Goal: Communication & Community: Share content

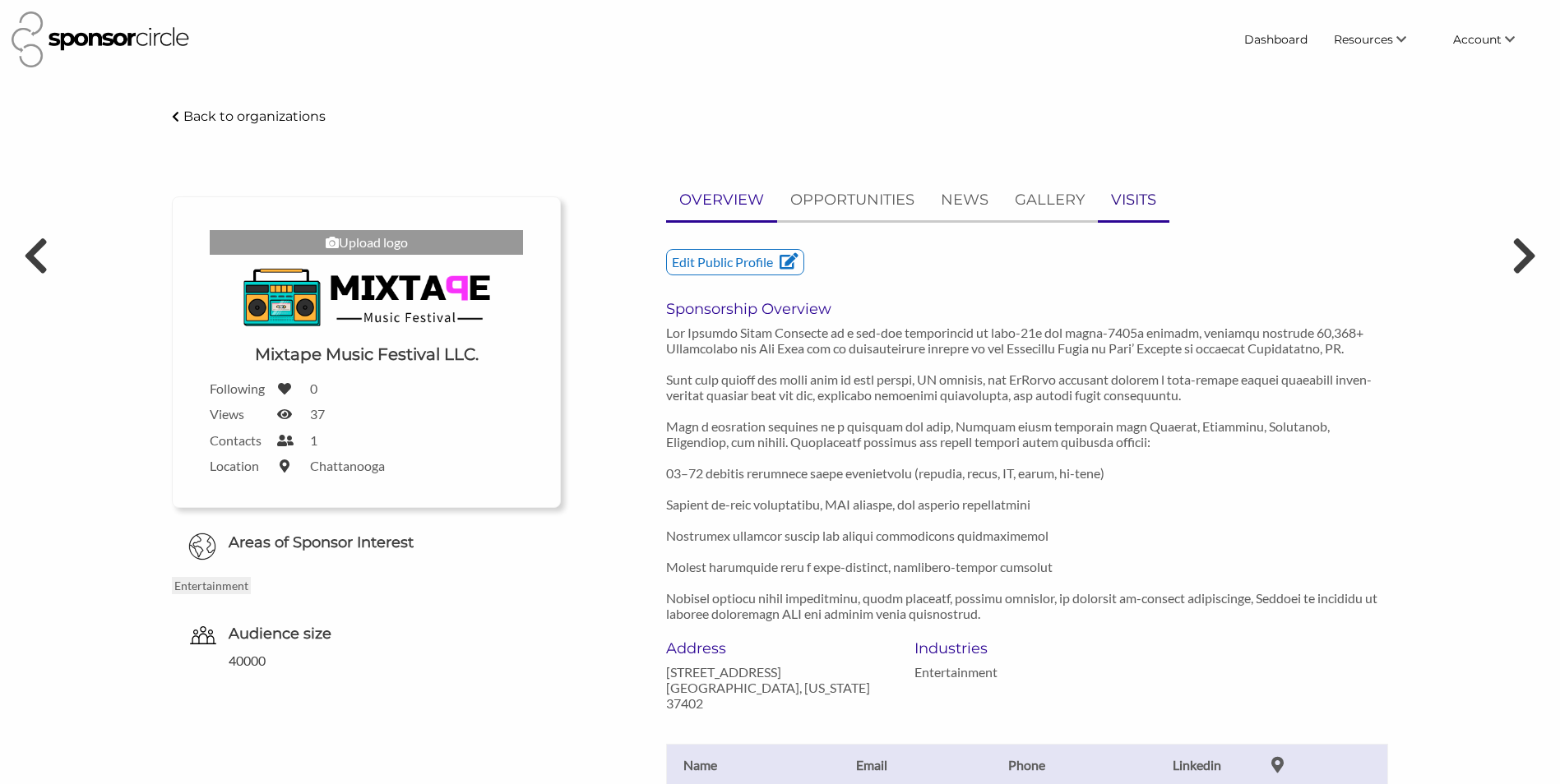
click at [1120, 200] on p "VISITS" at bounding box center [1133, 200] width 45 height 24
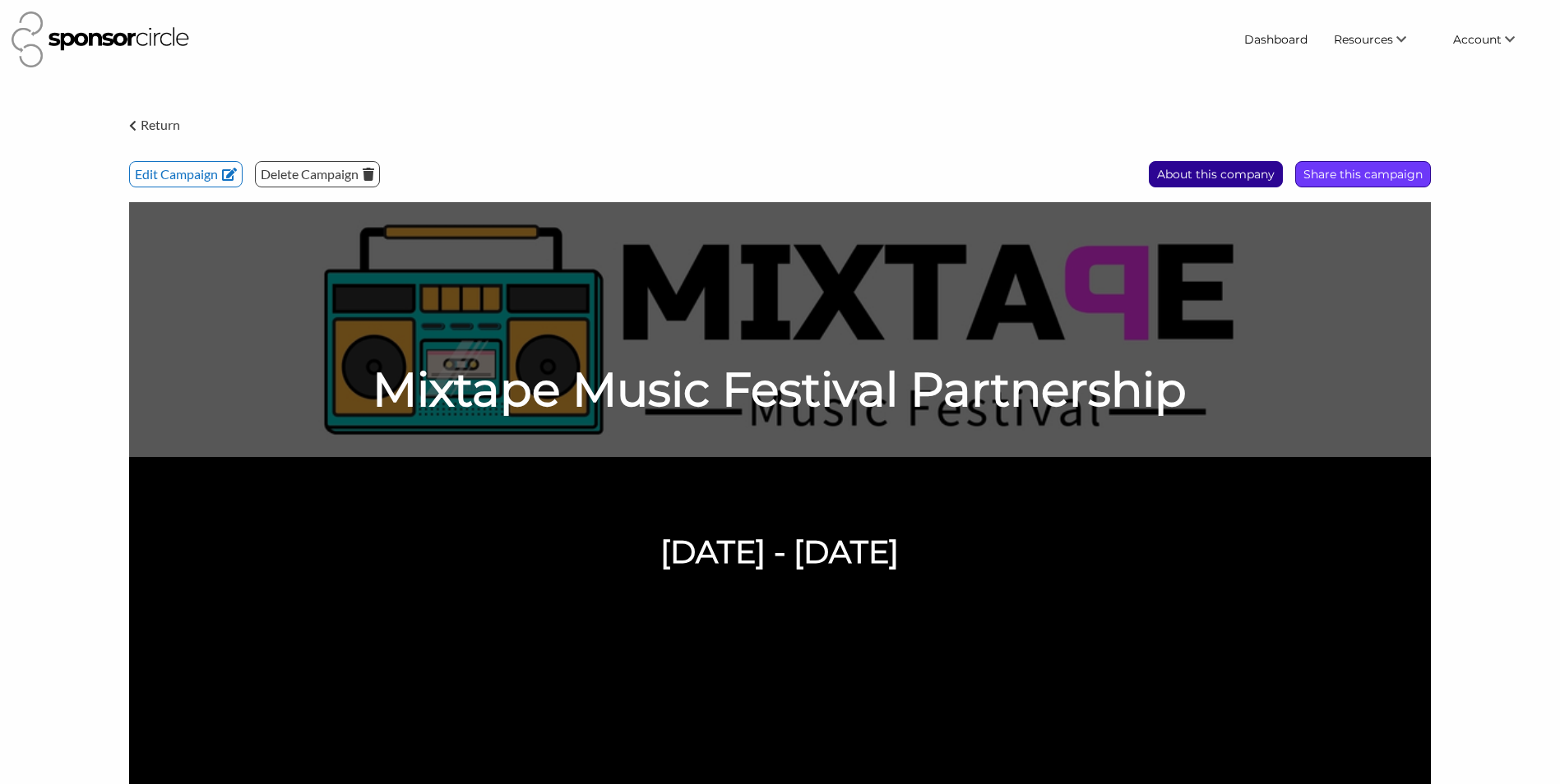
click at [1364, 173] on p "Share this campaign" at bounding box center [1363, 174] width 134 height 25
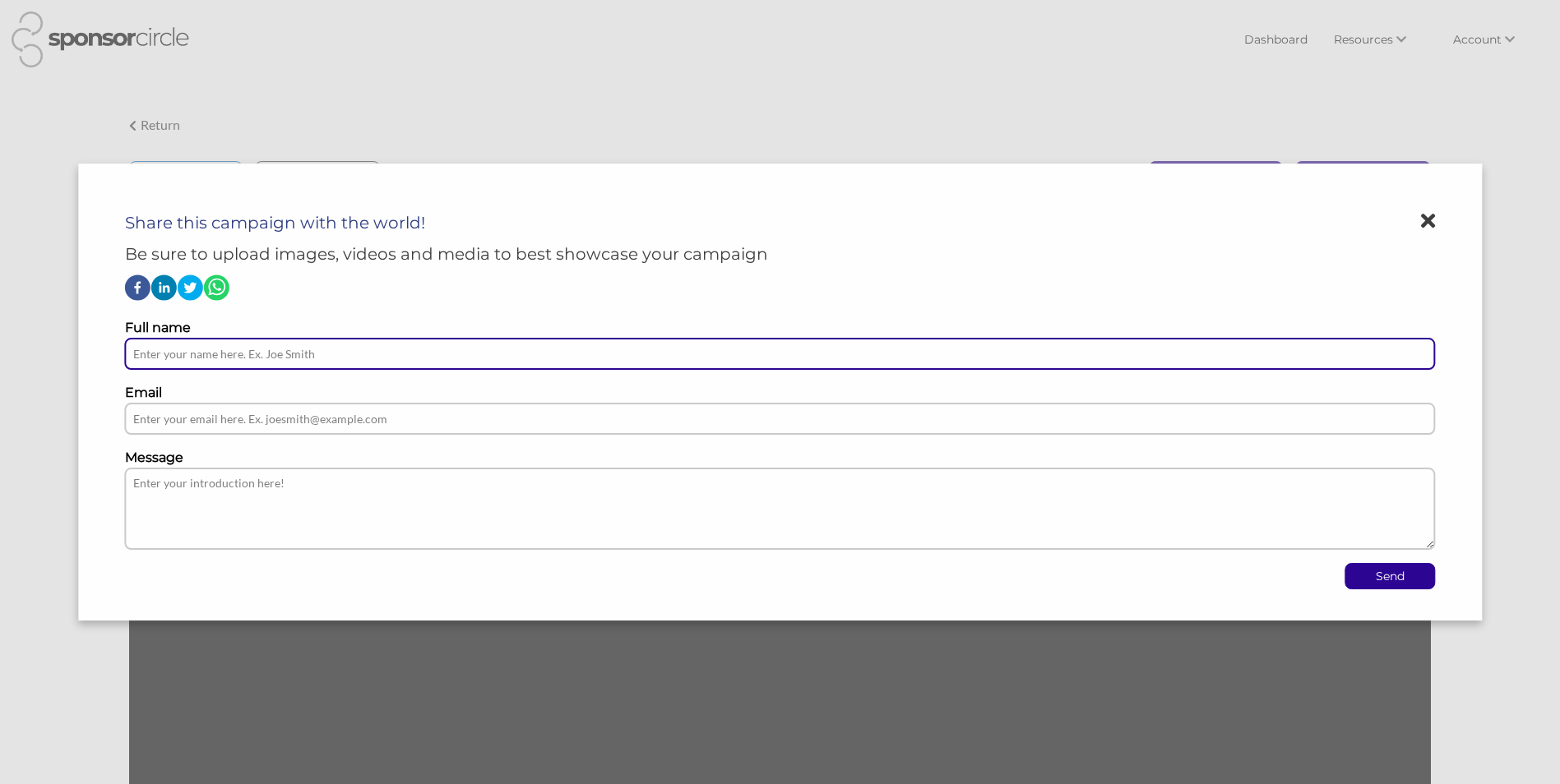
click at [597, 355] on input "text" at bounding box center [780, 353] width 1310 height 32
type input "[PERSON_NAME]"
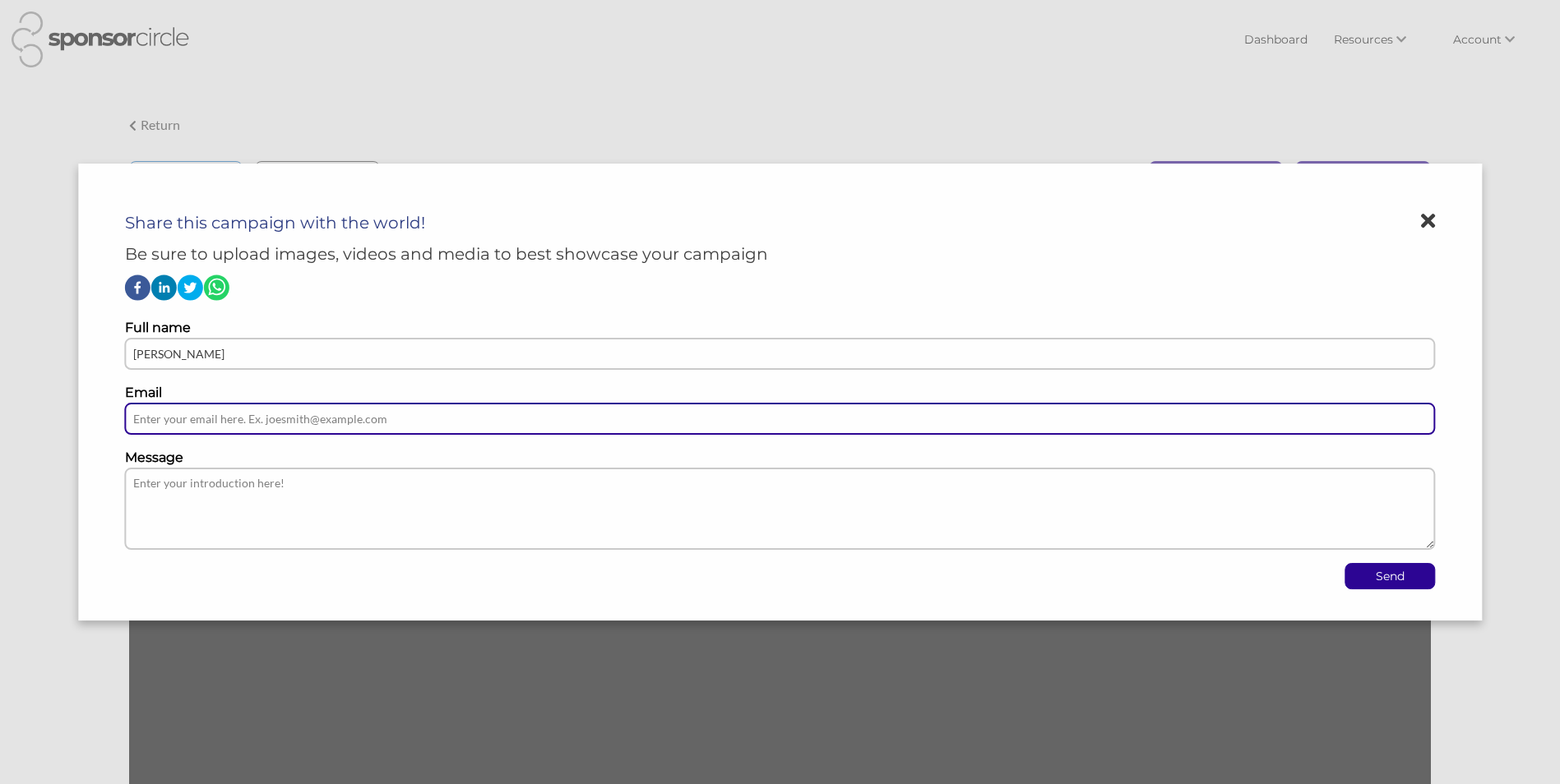
paste input "[EMAIL_ADDRESS][DOMAIN_NAME]"
type input "[EMAIL_ADDRESS][DOMAIN_NAME]"
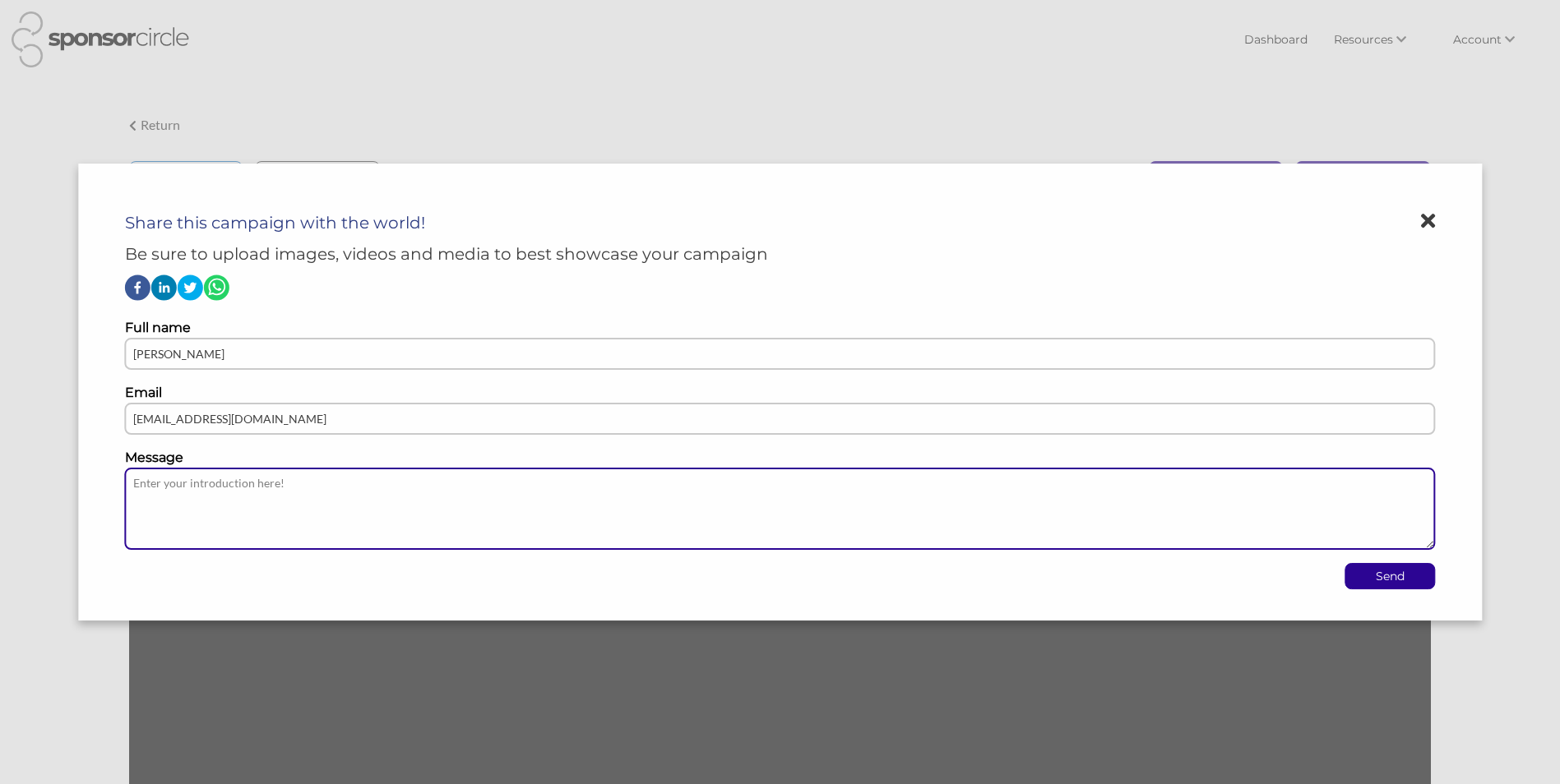
click at [241, 519] on textarea at bounding box center [780, 508] width 1310 height 82
click at [349, 504] on textarea at bounding box center [780, 508] width 1310 height 82
paste textarea "Mixtape Music Festival – April 24–25, 2026 • Chattanooga, TN 40,000+ Millennial…"
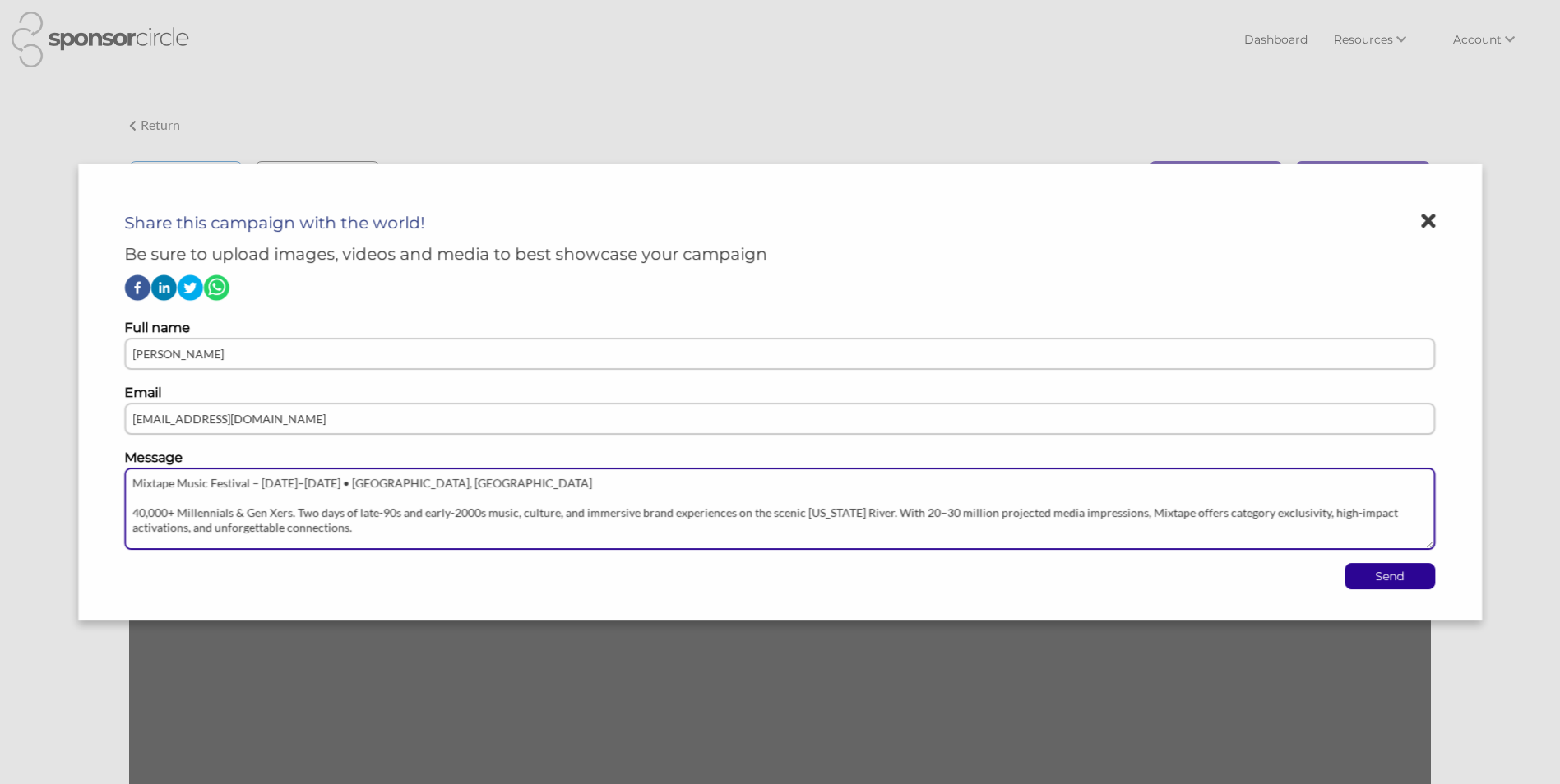
scroll to position [16, 0]
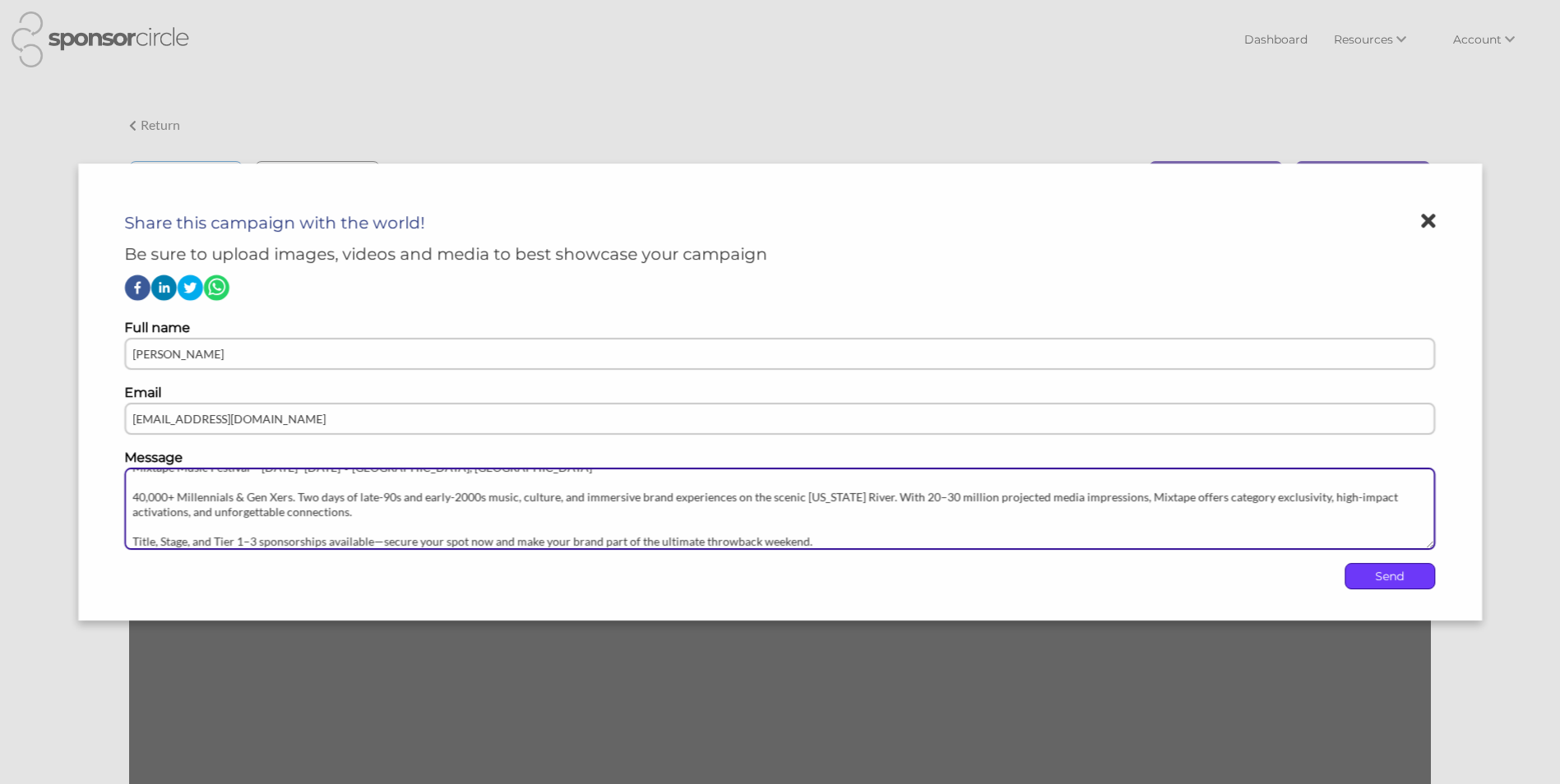
type textarea "Mixtape Music Festival – April 24–25, 2026 • Chattanooga, TN 40,000+ Millennial…"
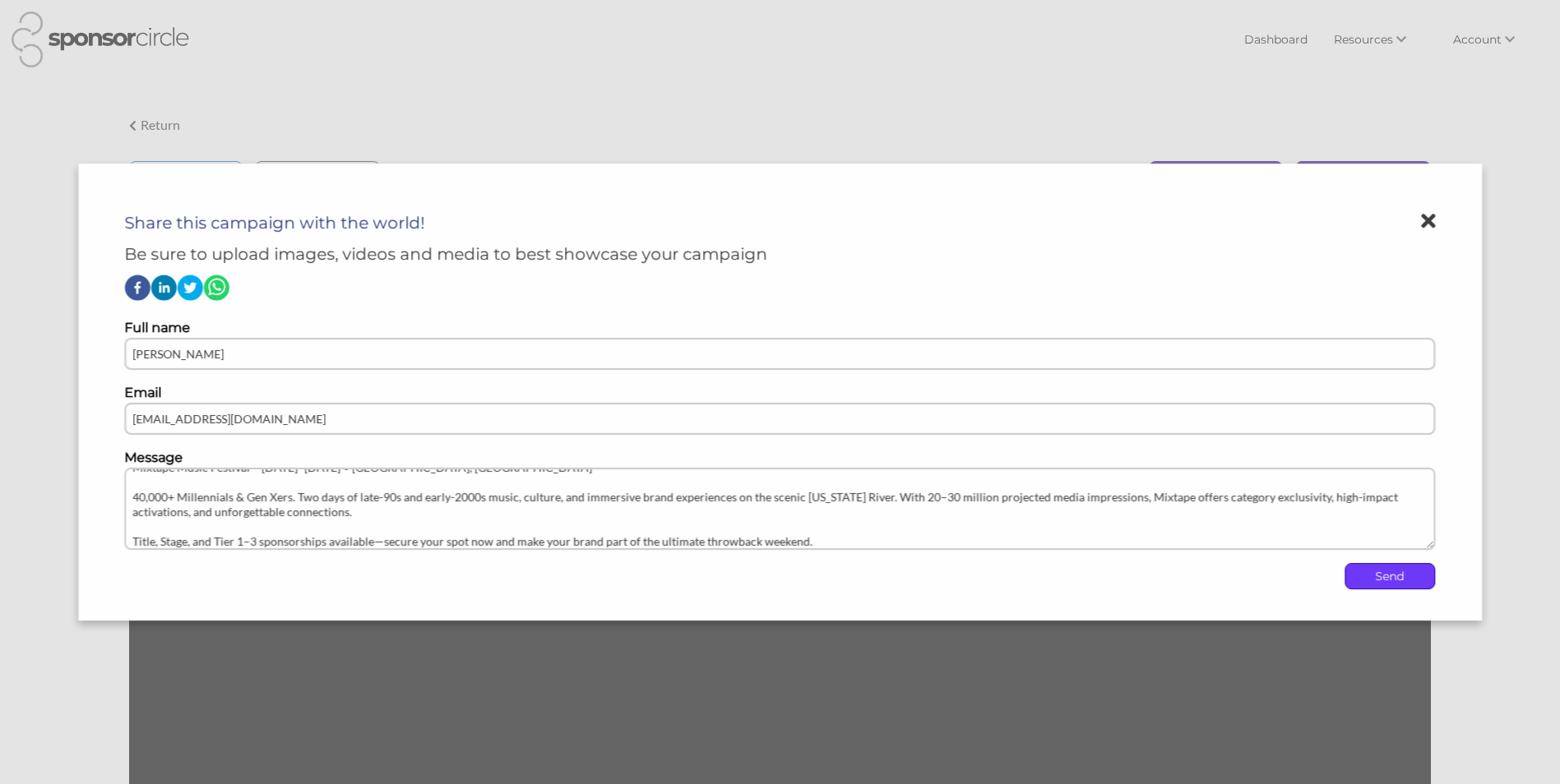
click at [1357, 572] on p "Send" at bounding box center [1389, 576] width 89 height 25
